Goal: Task Accomplishment & Management: Complete application form

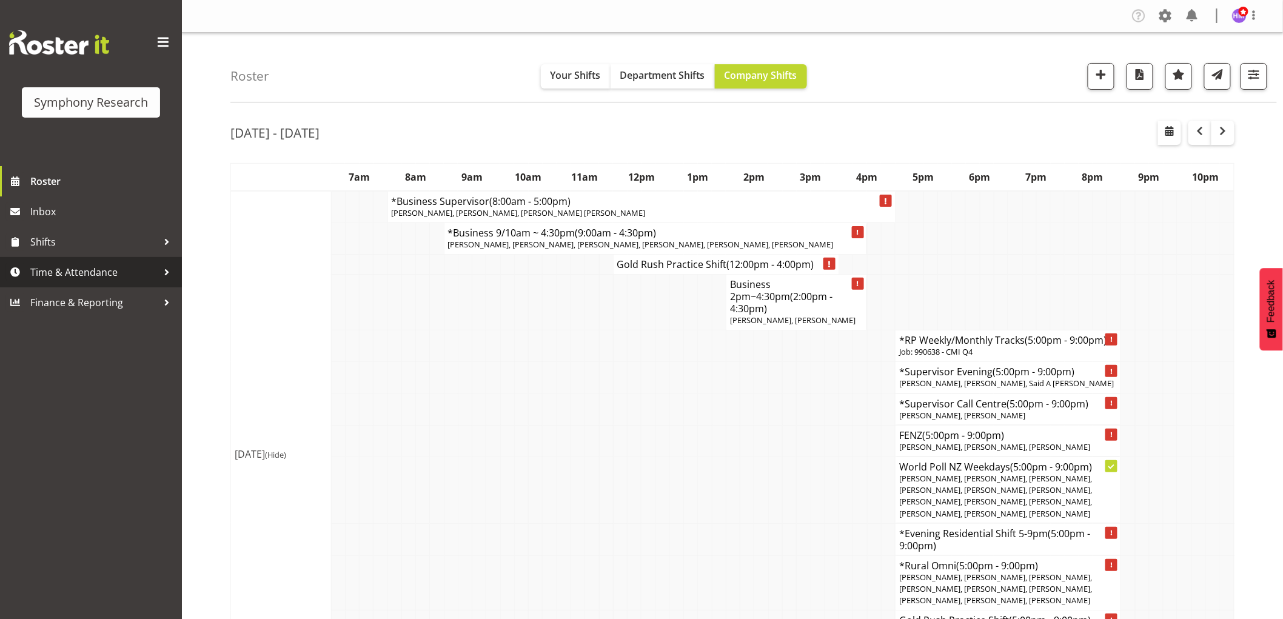
click at [76, 270] on span "Time & Attendance" at bounding box center [93, 272] width 127 height 18
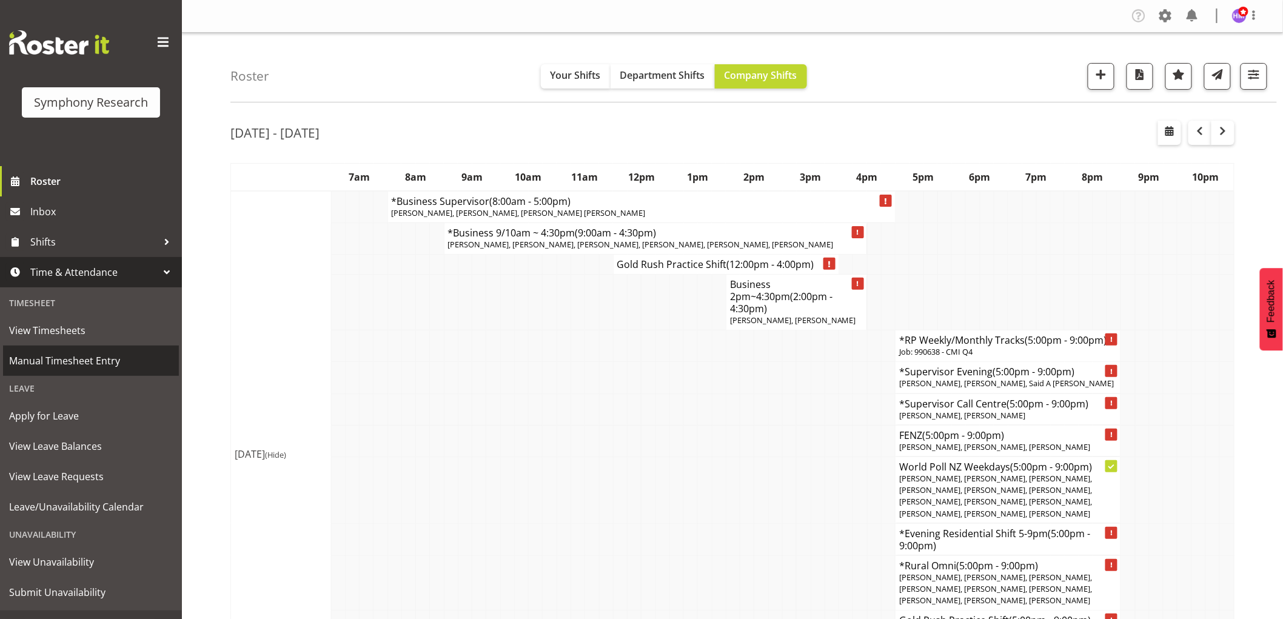
click at [82, 367] on span "Manual Timesheet Entry" at bounding box center [91, 361] width 164 height 18
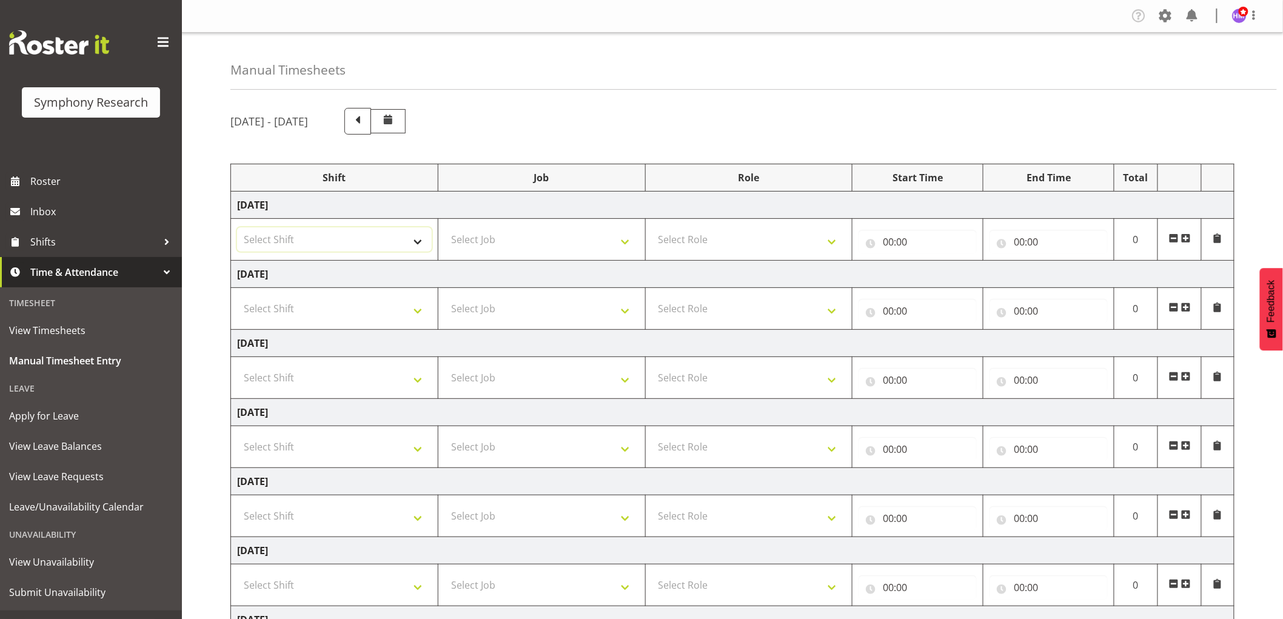
click at [392, 243] on select "Select Shift !!Weekend Residential (Roster IT Shift Label) *Business 9/10am ~ 4…" at bounding box center [334, 239] width 195 height 24
select select "1607"
click at [237, 227] on select "Select Shift !!Weekend Residential (Roster IT Shift Label) *Business 9/10am ~ 4…" at bounding box center [334, 239] width 195 height 24
click at [561, 244] on select "Select Job 550060 IF Admin 553492 World Poll Aus Wave 2 Main 2025 553493 World …" at bounding box center [542, 239] width 195 height 24
select select "2379"
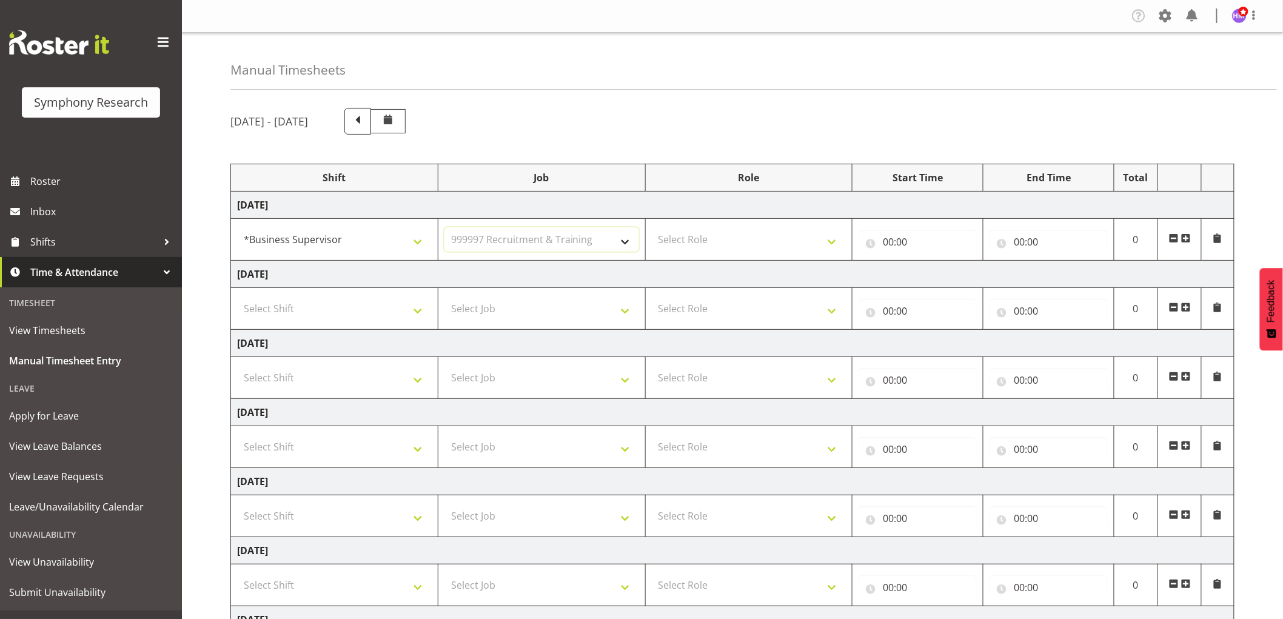
click at [445, 227] on select "Select Job 550060 IF Admin 553492 World Poll Aus Wave 2 Main 2025 553493 World …" at bounding box center [542, 239] width 195 height 24
drag, startPoint x: 716, startPoint y: 241, endPoint x: 716, endPoint y: 251, distance: 9.7
click at [716, 241] on select "Select Role Supervisor Interviewing Briefing" at bounding box center [749, 239] width 195 height 24
select select "45"
click at [652, 227] on select "Select Role Supervisor Interviewing Briefing" at bounding box center [749, 239] width 195 height 24
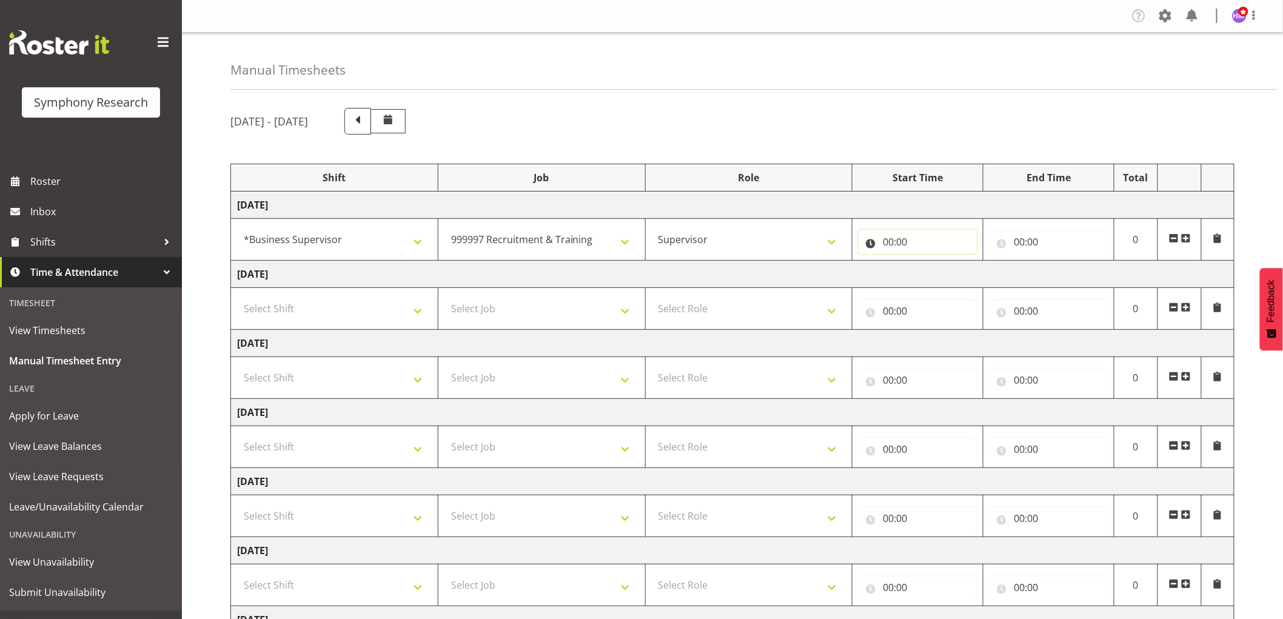
click at [889, 241] on input "00:00" at bounding box center [918, 242] width 118 height 24
click at [947, 278] on select "00 01 02 03 04 05 06 07 08 09 10 11 12 13 14 15 16 17 18 19 20 21 22 23" at bounding box center [941, 273] width 27 height 24
select select "9"
click at [928, 261] on select "00 01 02 03 04 05 06 07 08 09 10 11 12 13 14 15 16 17 18 19 20 21 22 23" at bounding box center [941, 273] width 27 height 24
type input "09:00"
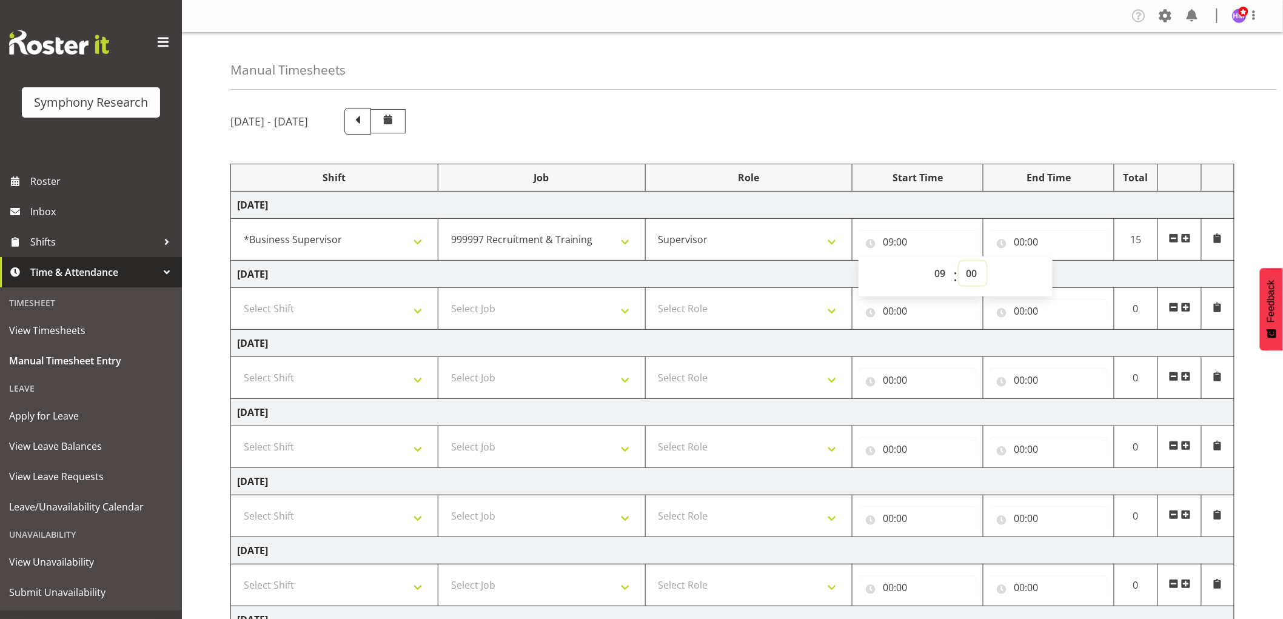
click at [983, 275] on select "00 01 02 03 04 05 06 07 08 09 10 11 12 13 14 15 16 17 18 19 20 21 22 23 24 25 2…" at bounding box center [972, 273] width 27 height 24
select select "45"
click at [959, 261] on select "00 01 02 03 04 05 06 07 08 09 10 11 12 13 14 15 16 17 18 19 20 21 22 23 24 25 2…" at bounding box center [972, 273] width 27 height 24
type input "09:45"
click at [1020, 243] on input "00:00" at bounding box center [1049, 242] width 118 height 24
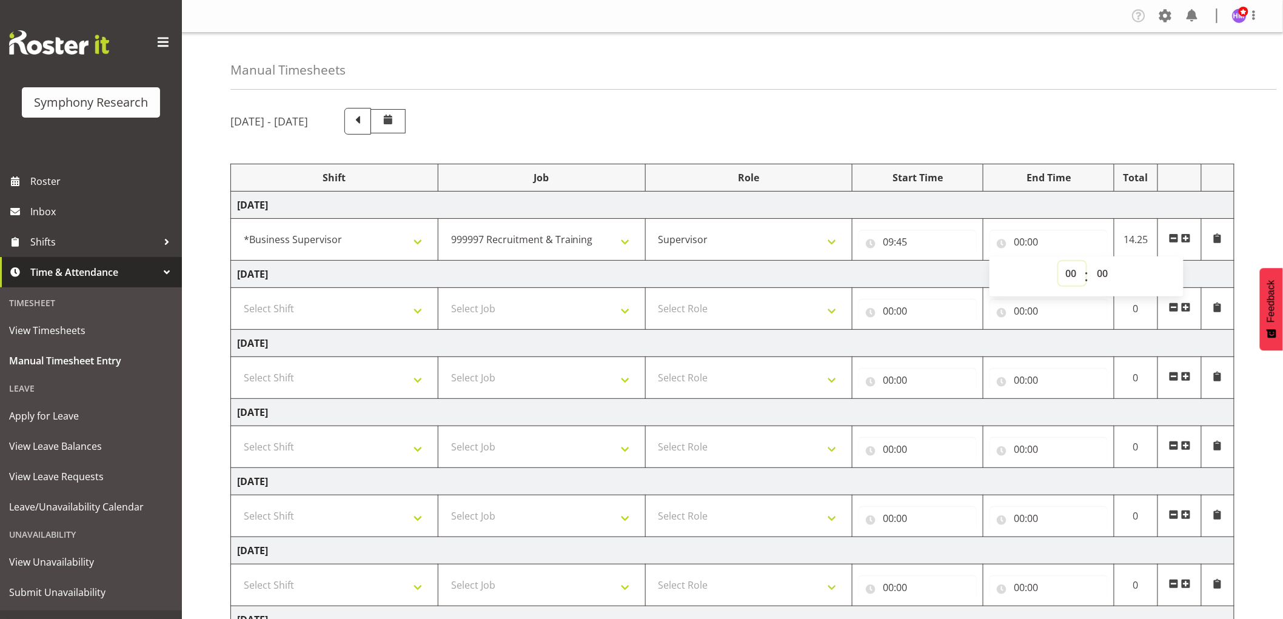
click at [1077, 274] on select "00 01 02 03 04 05 06 07 08 09 10 11 12 13 14 15 16 17 18 19 20 21 22 23" at bounding box center [1072, 273] width 27 height 24
select select "11"
click at [1059, 261] on select "00 01 02 03 04 05 06 07 08 09 10 11 12 13 14 15 16 17 18 19 20 21 22 23" at bounding box center [1072, 273] width 27 height 24
type input "11:00"
click at [1110, 280] on select "00 01 02 03 04 05 06 07 08 09 10 11 12 13 14 15 16 17 18 19 20 21 22 23 24 25 2…" at bounding box center [1103, 273] width 27 height 24
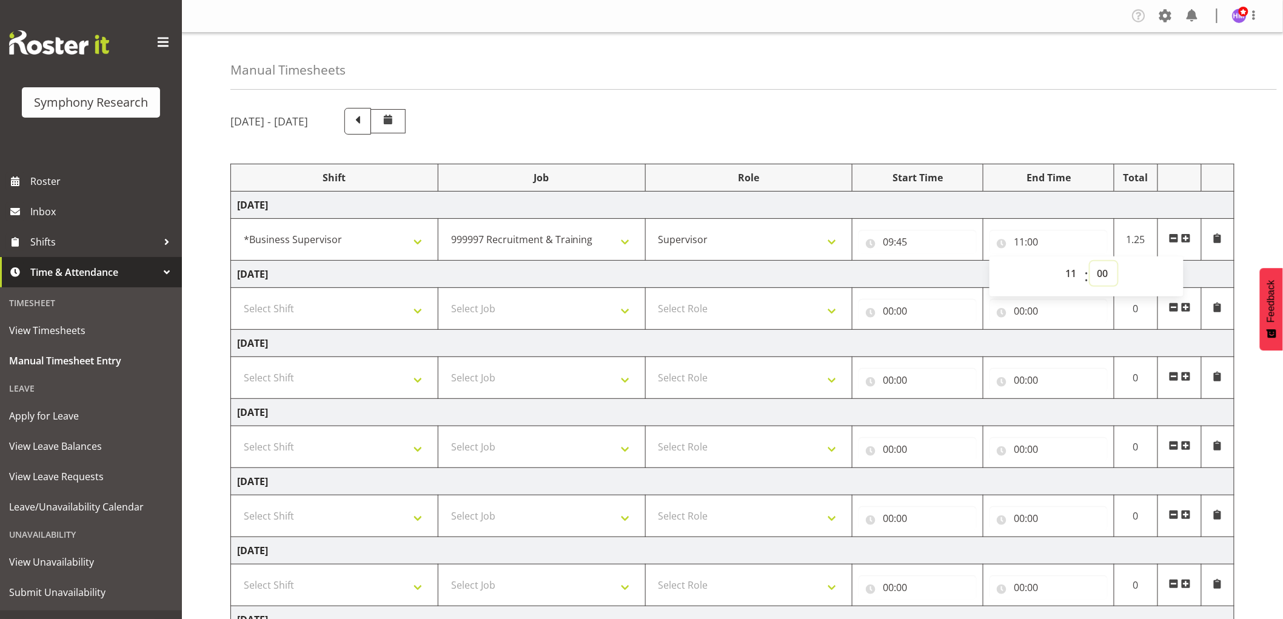
select select "10"
click at [1090, 261] on select "00 01 02 03 04 05 06 07 08 09 10 11 12 13 14 15 16 17 18 19 20 21 22 23 24 25 2…" at bounding box center [1103, 273] width 27 height 24
type input "11:10"
click at [1190, 240] on span at bounding box center [1186, 239] width 10 height 10
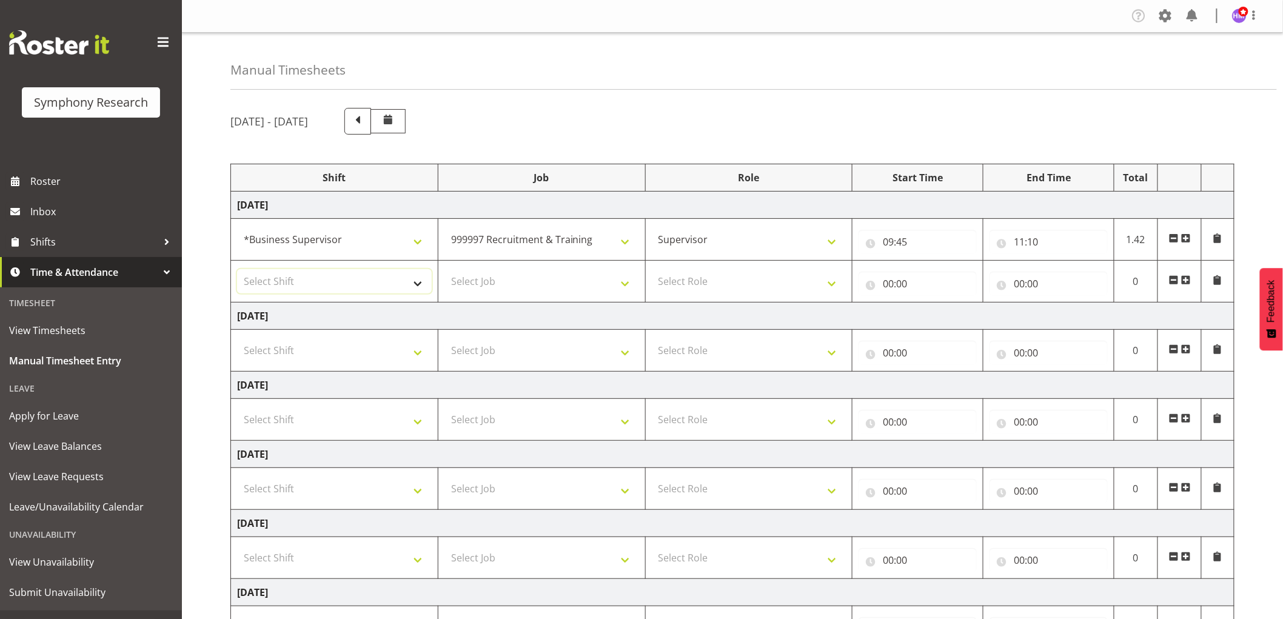
click at [334, 287] on select "Select Shift !!Weekend Residential (Roster IT Shift Label) *Business 9/10am ~ 4…" at bounding box center [334, 281] width 195 height 24
select select "48116"
click at [237, 269] on select "Select Shift !!Weekend Residential (Roster IT Shift Label) *Business 9/10am ~ 4…" at bounding box center [334, 281] width 195 height 24
click at [512, 294] on select "Select Job 550060 IF Admin 553492 World Poll Aus Wave 2 Main 2025 553493 World …" at bounding box center [542, 281] width 195 height 24
select select "10549"
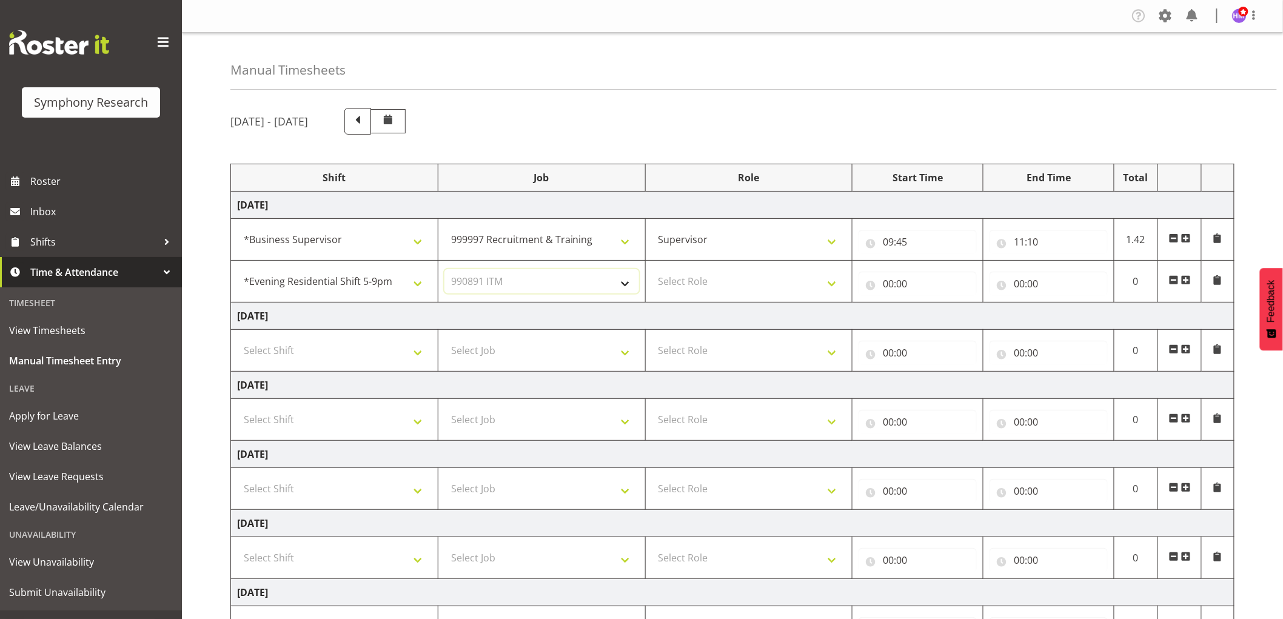
click at [445, 269] on select "Select Job 550060 IF Admin 553492 World Poll Aus Wave 2 Main 2025 553493 World …" at bounding box center [542, 281] width 195 height 24
drag, startPoint x: 738, startPoint y: 274, endPoint x: 728, endPoint y: 292, distance: 20.3
click at [738, 274] on select "Select Role Supervisor Interviewing Briefing" at bounding box center [749, 281] width 195 height 24
select select "45"
click at [652, 269] on select "Select Role Supervisor Interviewing Briefing" at bounding box center [749, 281] width 195 height 24
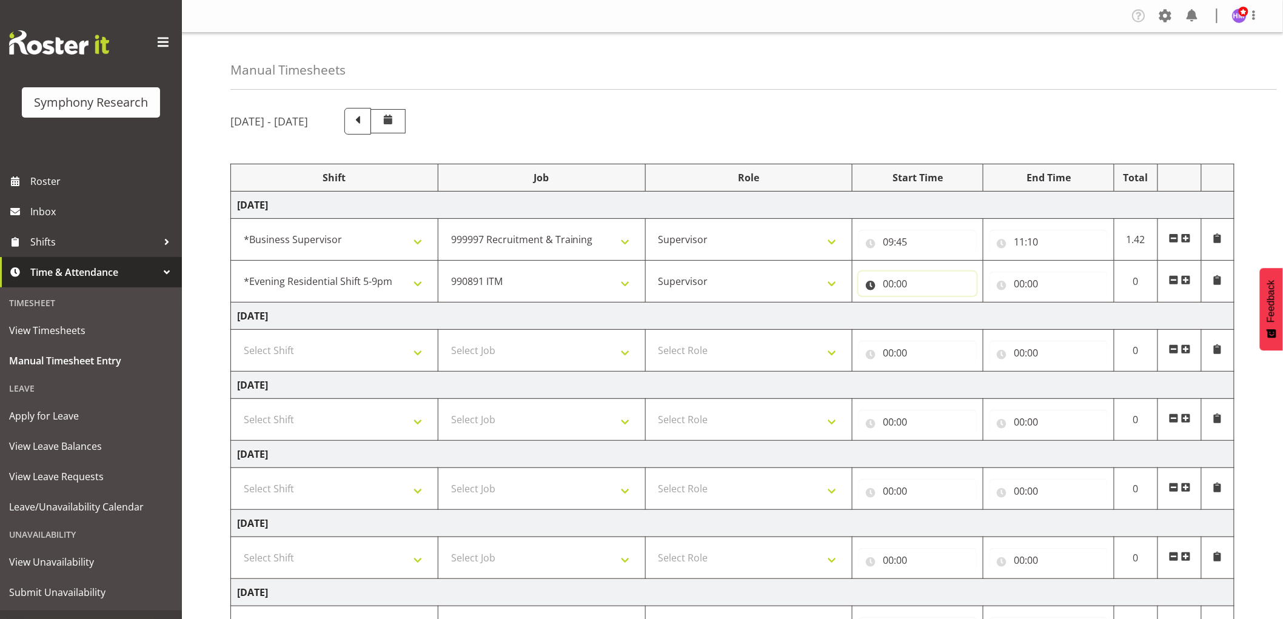
click at [893, 288] on input "00:00" at bounding box center [918, 284] width 118 height 24
click at [941, 320] on select "00 01 02 03 04 05 06 07 08 09 10 11 12 13 14 15 16 17 18 19 20 21 22 23" at bounding box center [941, 315] width 27 height 24
select select "11"
click at [928, 303] on select "00 01 02 03 04 05 06 07 08 09 10 11 12 13 14 15 16 17 18 19 20 21 22 23" at bounding box center [941, 315] width 27 height 24
type input "11:00"
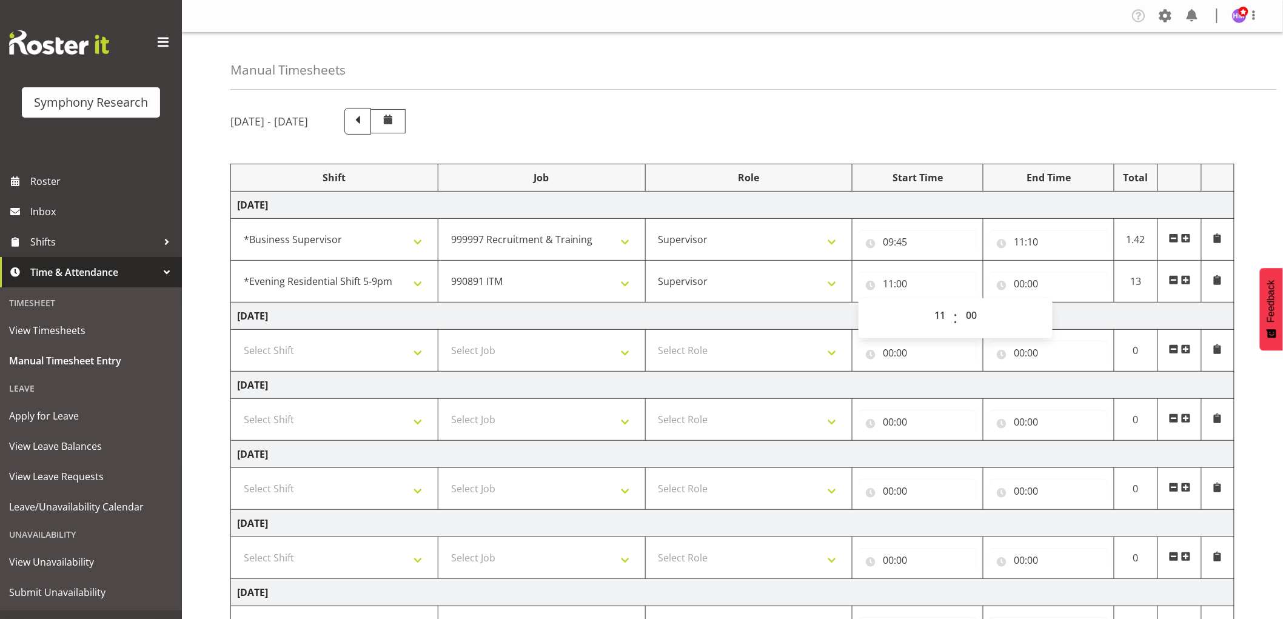
click at [987, 317] on div "00 01 02 03 04 05 06 07 08 09 10 11 12 13 14 15 16 17 18 19 20 21 22 23 : 00 01…" at bounding box center [956, 318] width 194 height 30
click at [978, 317] on select "00 01 02 03 04 05 06 07 08 09 10 11 12 13 14 15 16 17 18 19 20 21 22 23 24 25 2…" at bounding box center [972, 315] width 27 height 24
select select "10"
click at [959, 303] on select "00 01 02 03 04 05 06 07 08 09 10 11 12 13 14 15 16 17 18 19 20 21 22 23 24 25 2…" at bounding box center [972, 315] width 27 height 24
type input "11:10"
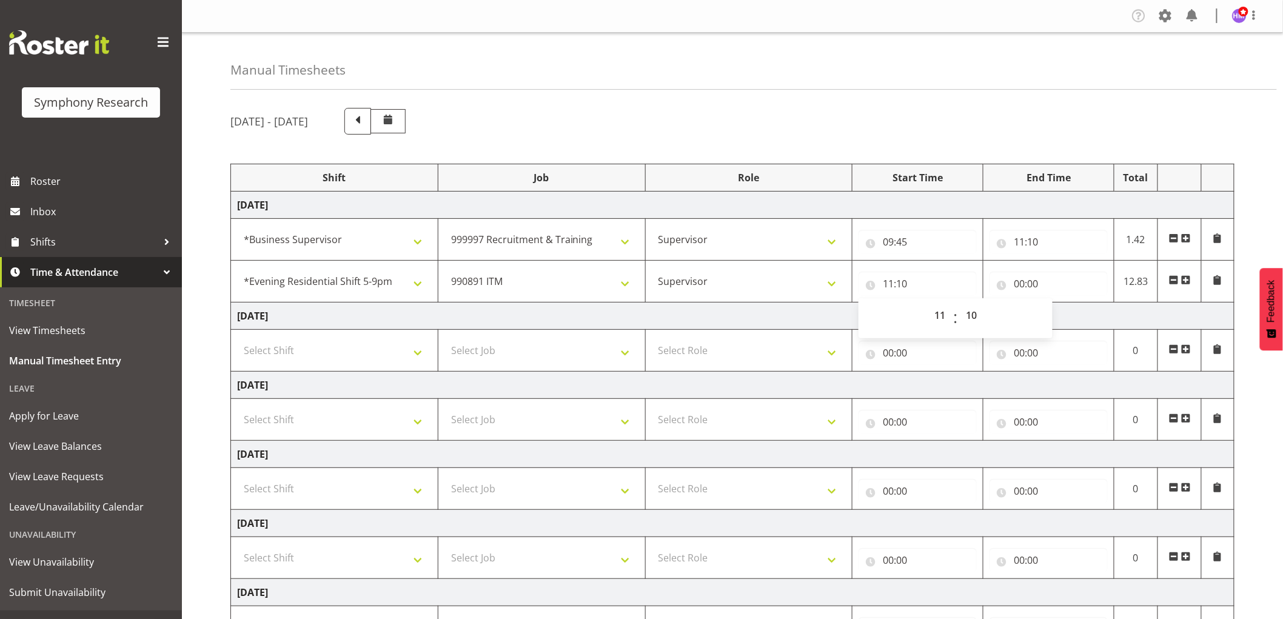
click at [946, 129] on div "[DATE] - [DATE]" at bounding box center [732, 121] width 1004 height 27
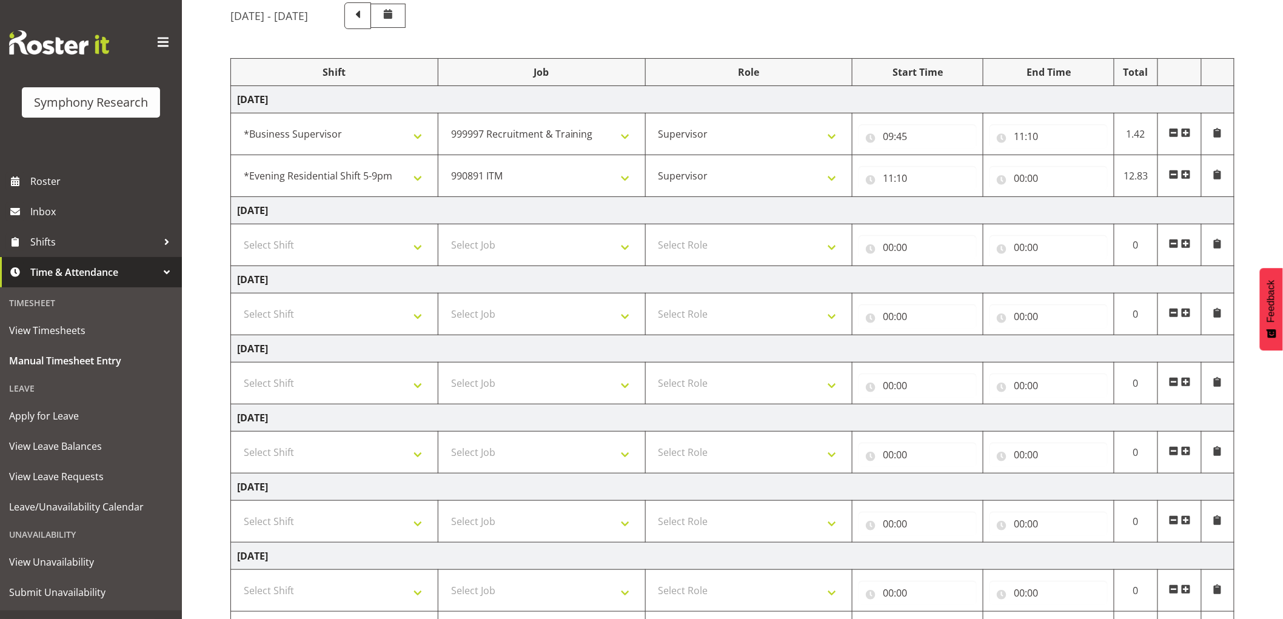
scroll to position [178, 0]
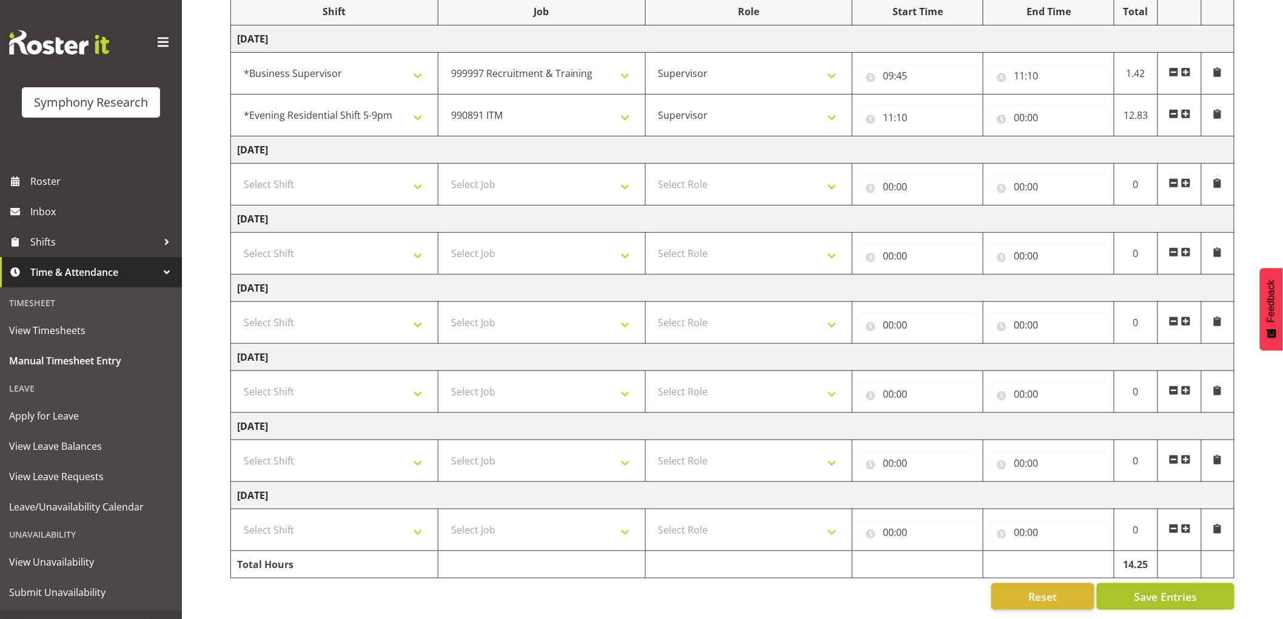
click at [1175, 594] on span "Save Entries" at bounding box center [1165, 597] width 63 height 16
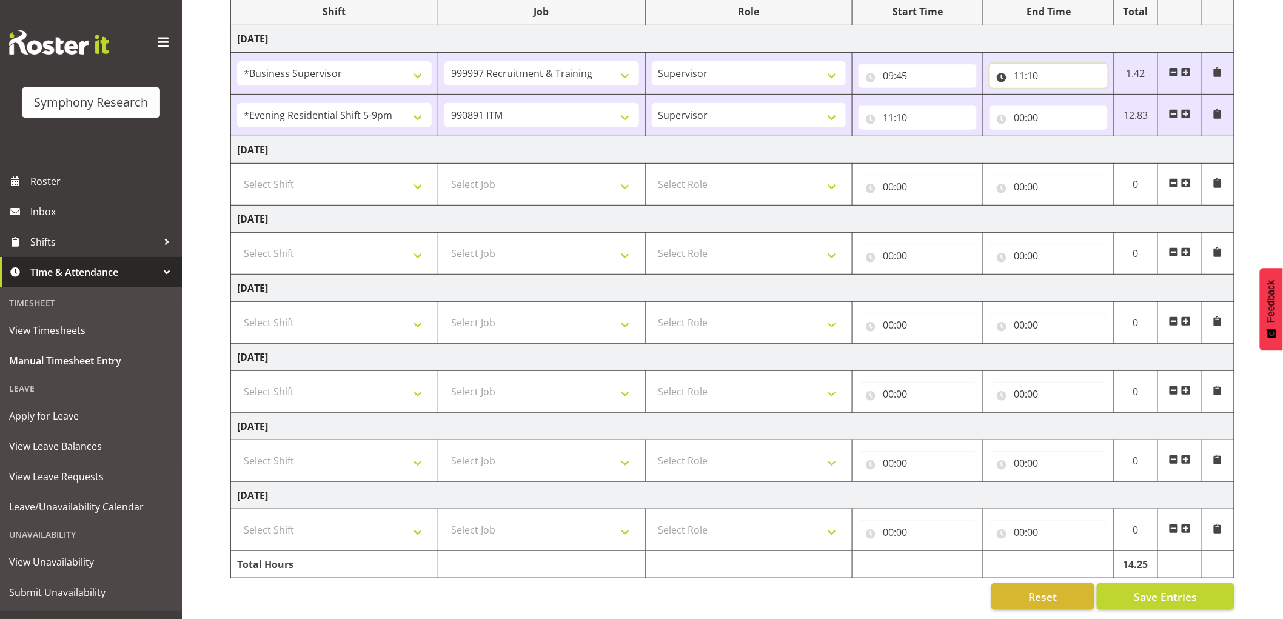
click at [1044, 64] on input "11:10" at bounding box center [1049, 76] width 118 height 24
click at [1107, 99] on select "00 01 02 03 04 05 06 07 08 09 10 11 12 13 14 15 16 17 18 19 20 21 22 23 24 25 2…" at bounding box center [1103, 107] width 27 height 24
select select "20"
click at [1090, 95] on select "00 01 02 03 04 05 06 07 08 09 10 11 12 13 14 15 16 17 18 19 20 21 22 23 24 25 2…" at bounding box center [1103, 107] width 27 height 24
type input "11:20"
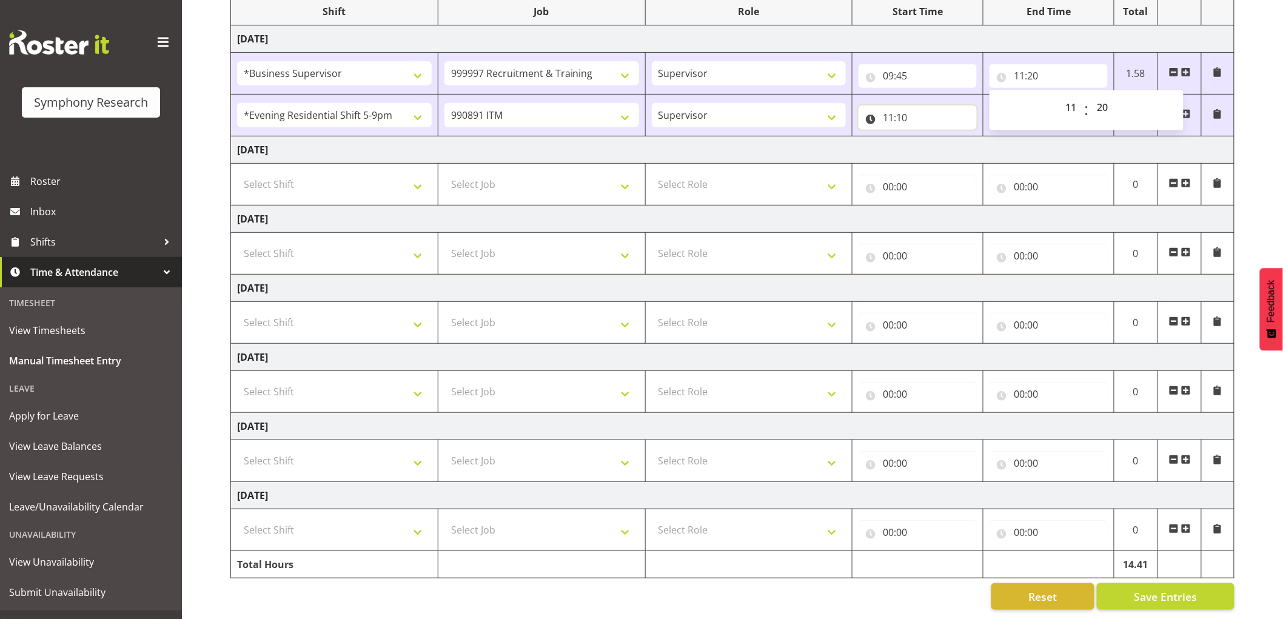
click at [901, 106] on input "11:10" at bounding box center [918, 118] width 118 height 24
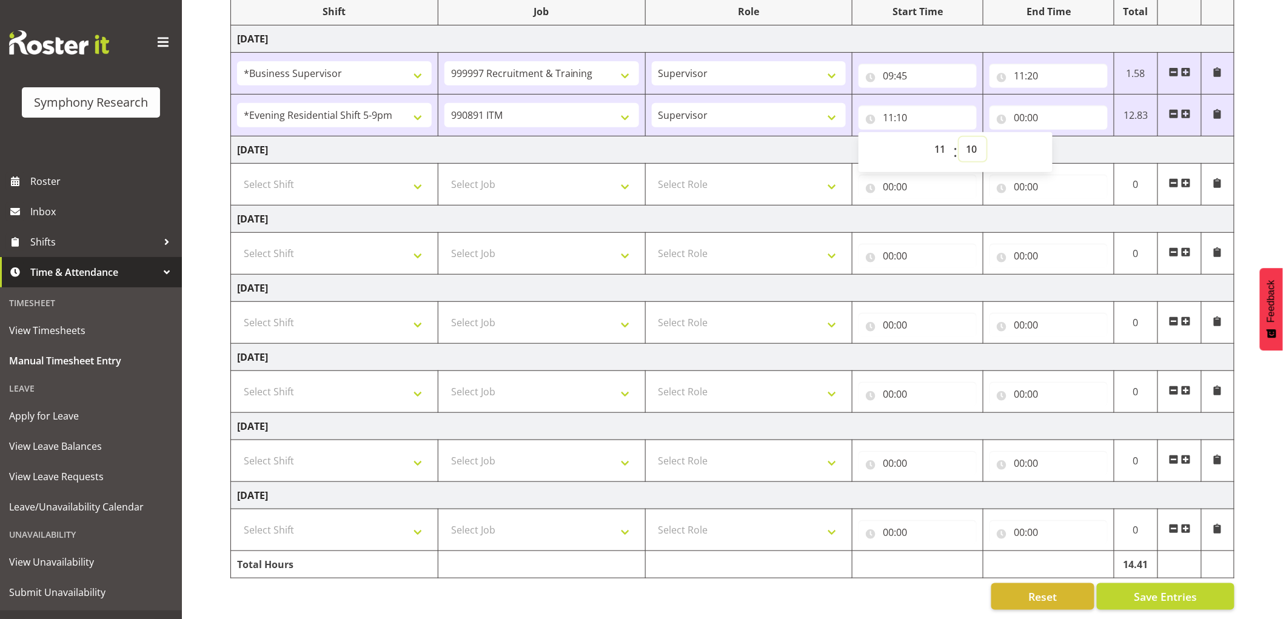
click at [975, 144] on select "00 01 02 03 04 05 06 07 08 09 10 11 12 13 14 15 16 17 18 19 20 21 22 23 24 25 2…" at bounding box center [972, 149] width 27 height 24
select select "20"
click at [959, 137] on select "00 01 02 03 04 05 06 07 08 09 10 11 12 13 14 15 16 17 18 19 20 21 22 23 24 25 2…" at bounding box center [972, 149] width 27 height 24
type input "11:20"
